Goal: Transaction & Acquisition: Obtain resource

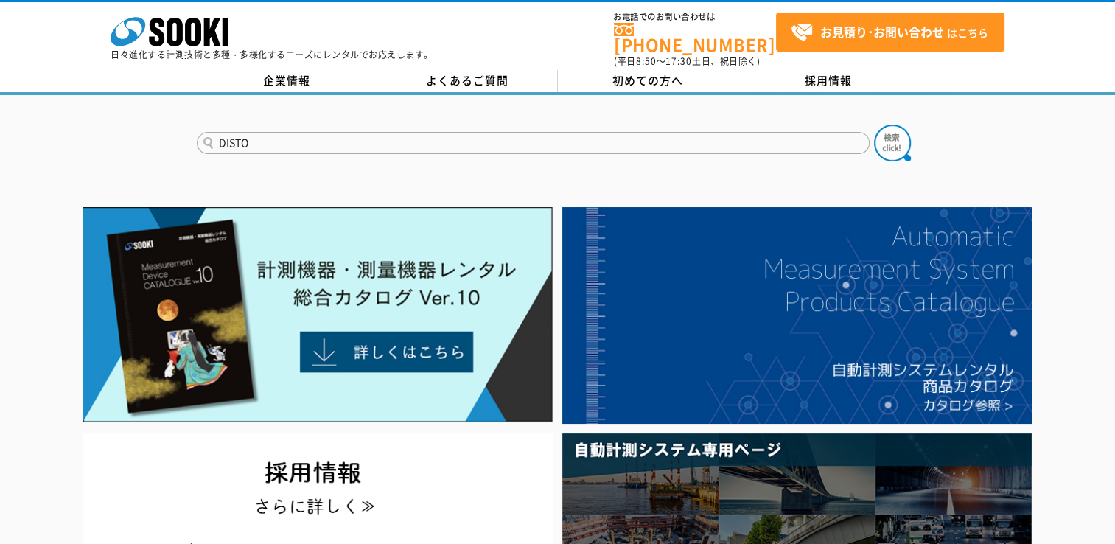
type input "DISTO"
click at [874, 125] on button at bounding box center [892, 143] width 37 height 37
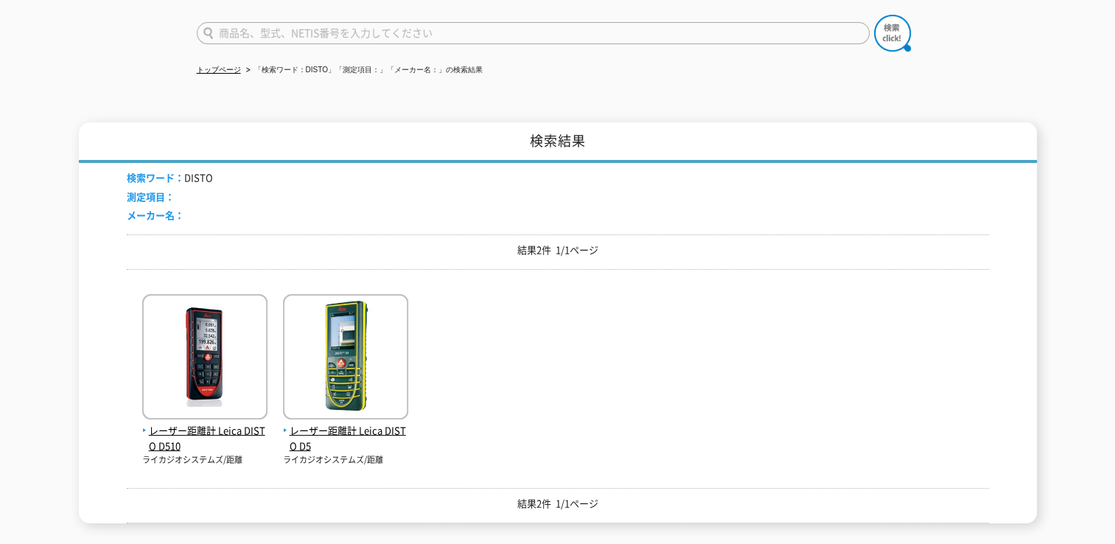
scroll to position [221, 0]
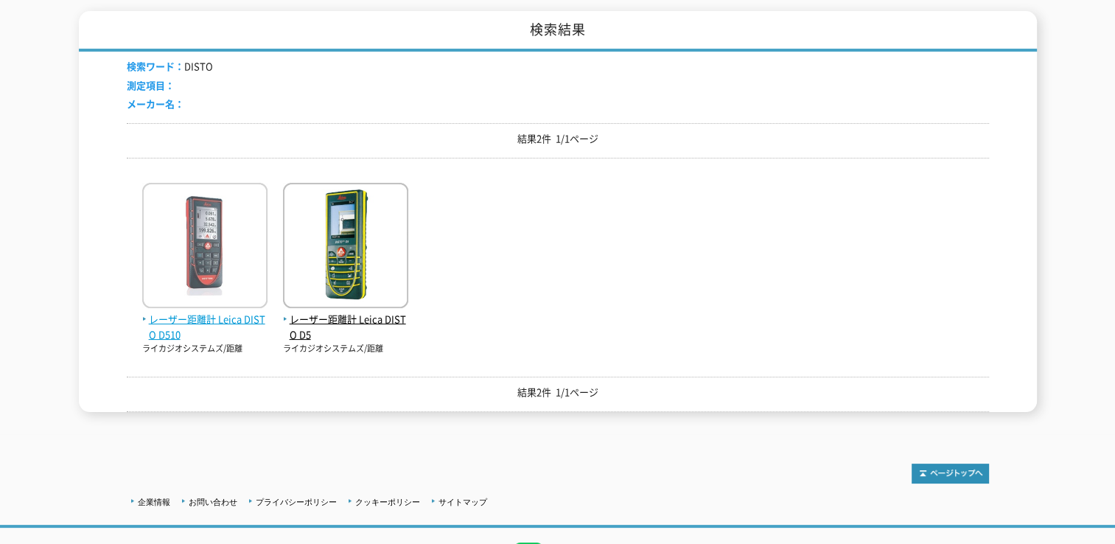
click at [231, 312] on span "レーザー距離計 Leica DISTO D510" at bounding box center [204, 327] width 125 height 31
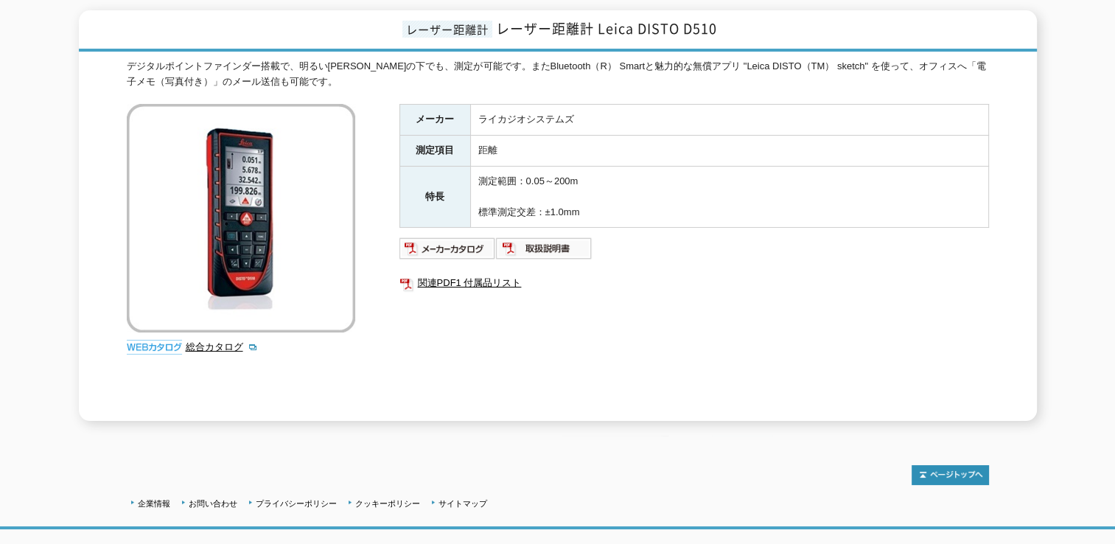
scroll to position [221, 0]
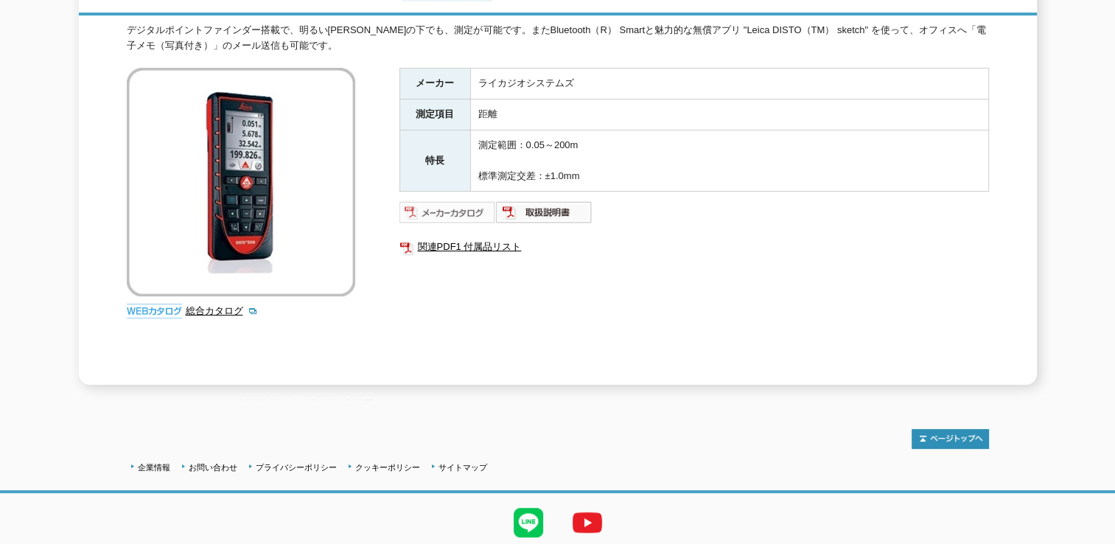
click at [449, 204] on img at bounding box center [448, 213] width 97 height 24
